Goal: Task Accomplishment & Management: Manage account settings

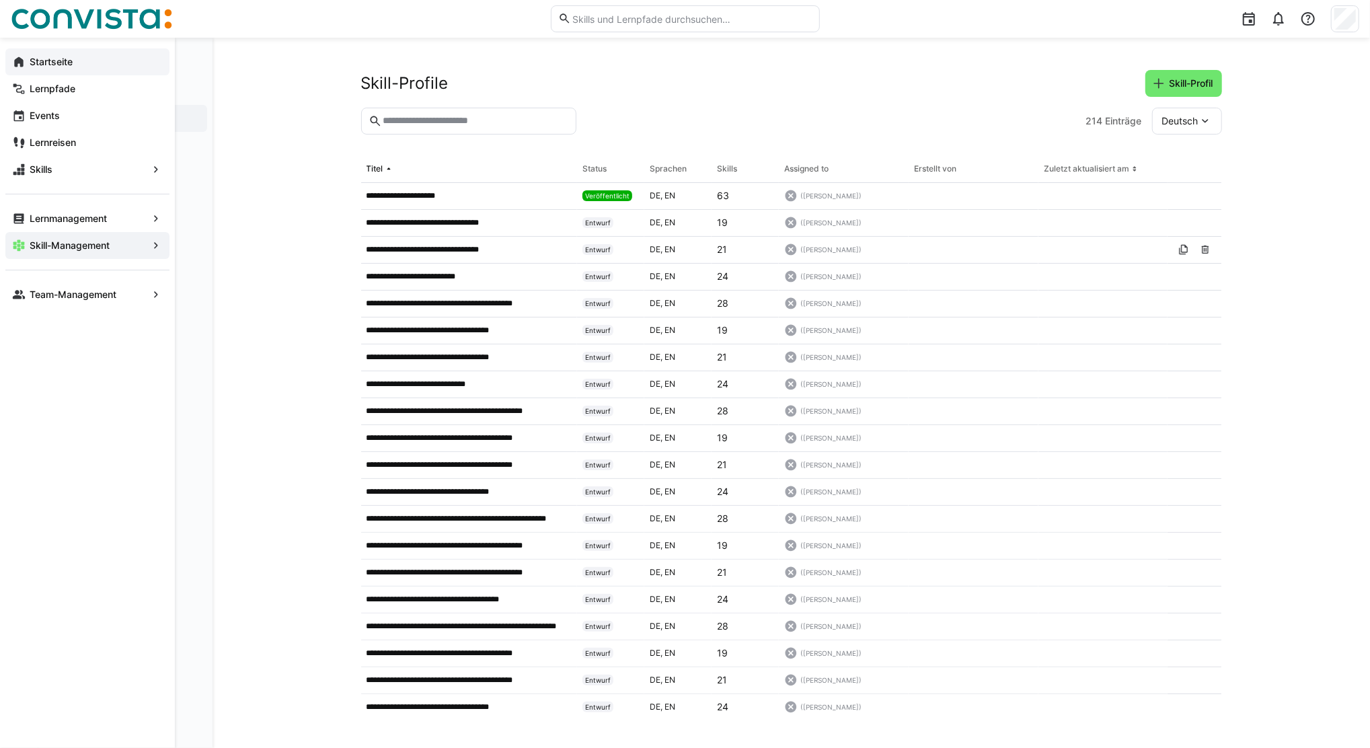
click at [0, 0] on app-navigation-label "Startseite" at bounding box center [0, 0] width 0 height 0
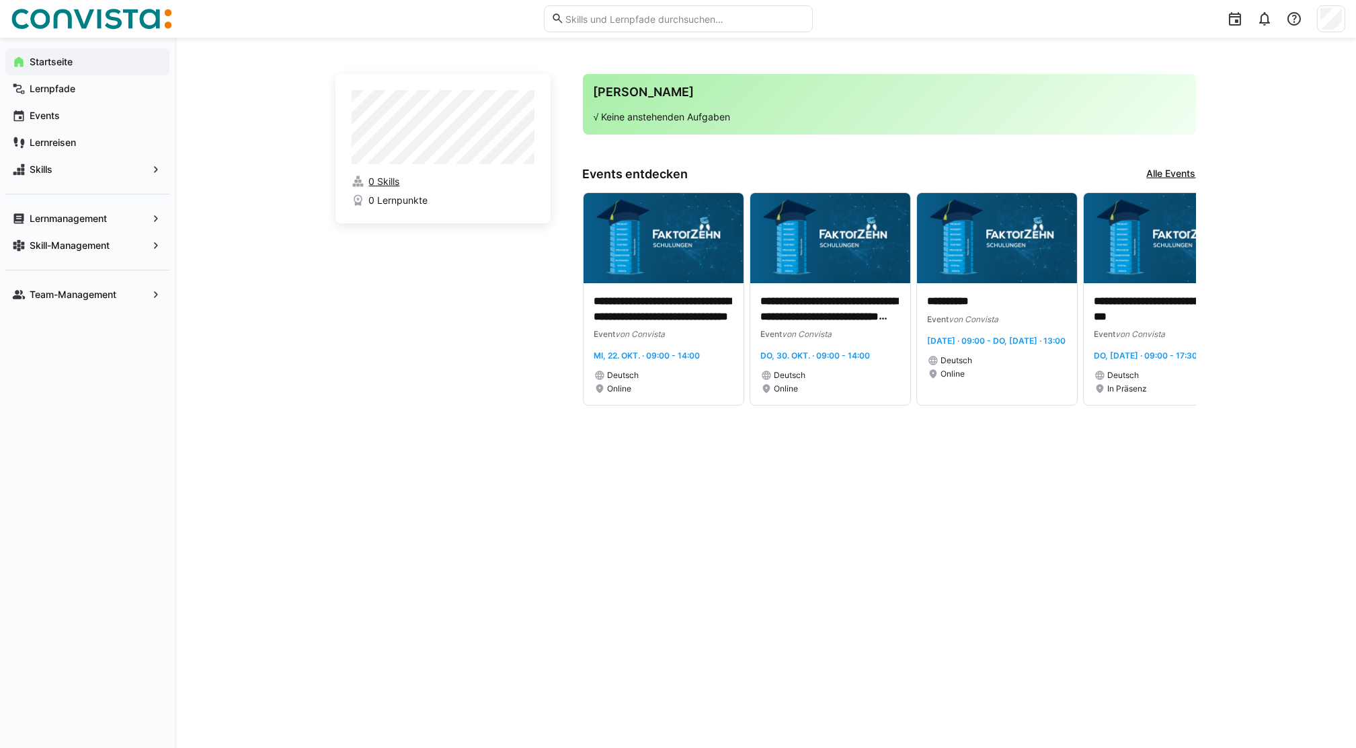
click at [392, 185] on span "0 Skills" at bounding box center [383, 181] width 31 height 13
